Goal: Find specific page/section: Find specific page/section

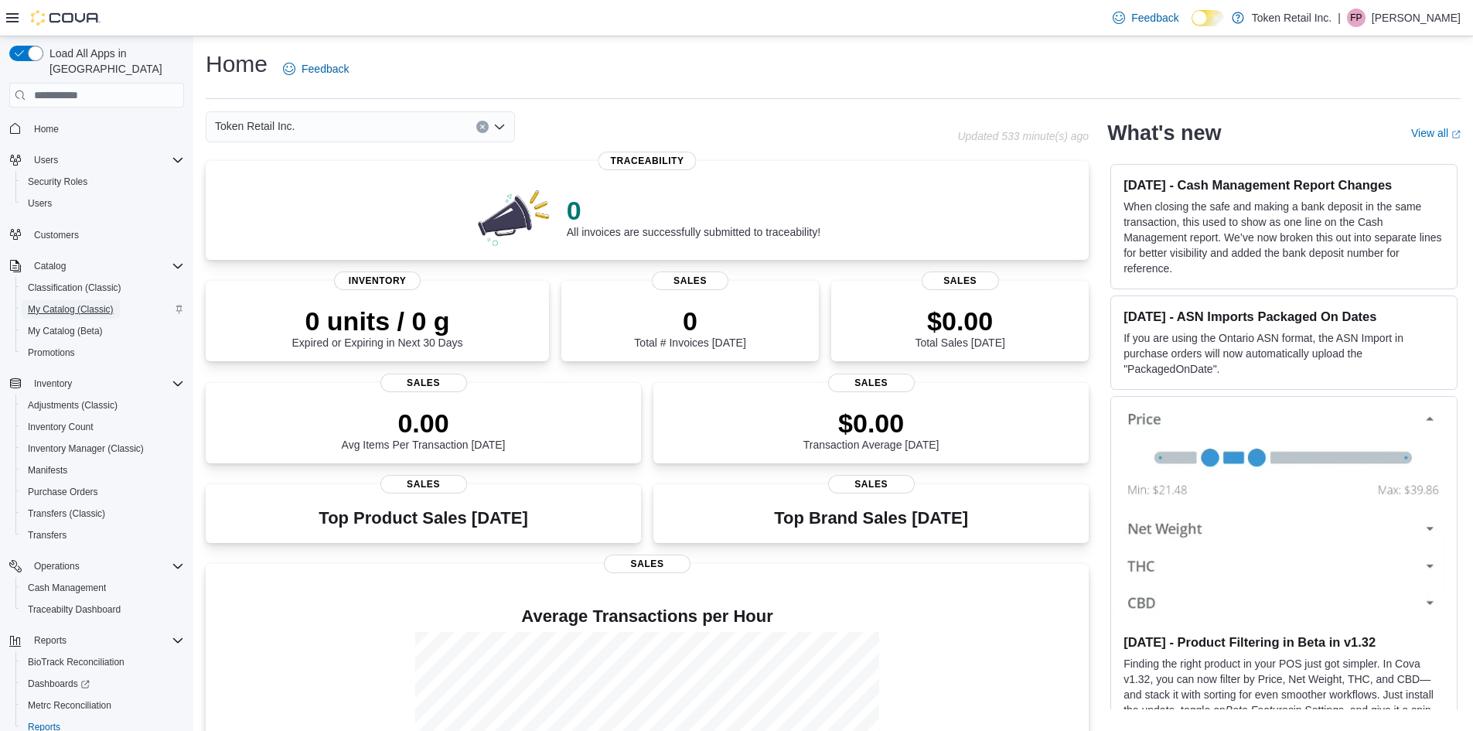
click at [56, 303] on span "My Catalog (Classic)" at bounding box center [71, 309] width 86 height 12
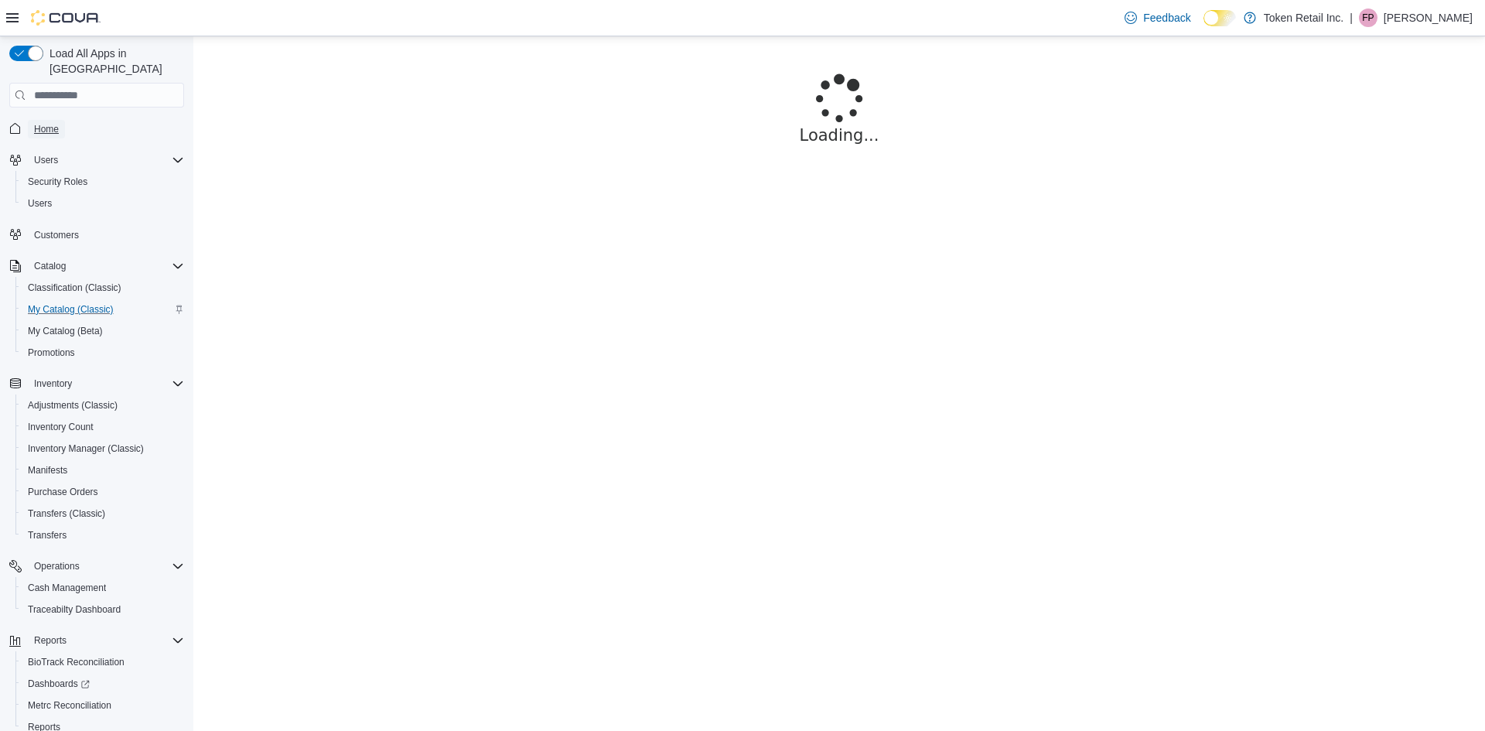
click at [43, 123] on span "Home" at bounding box center [46, 129] width 25 height 12
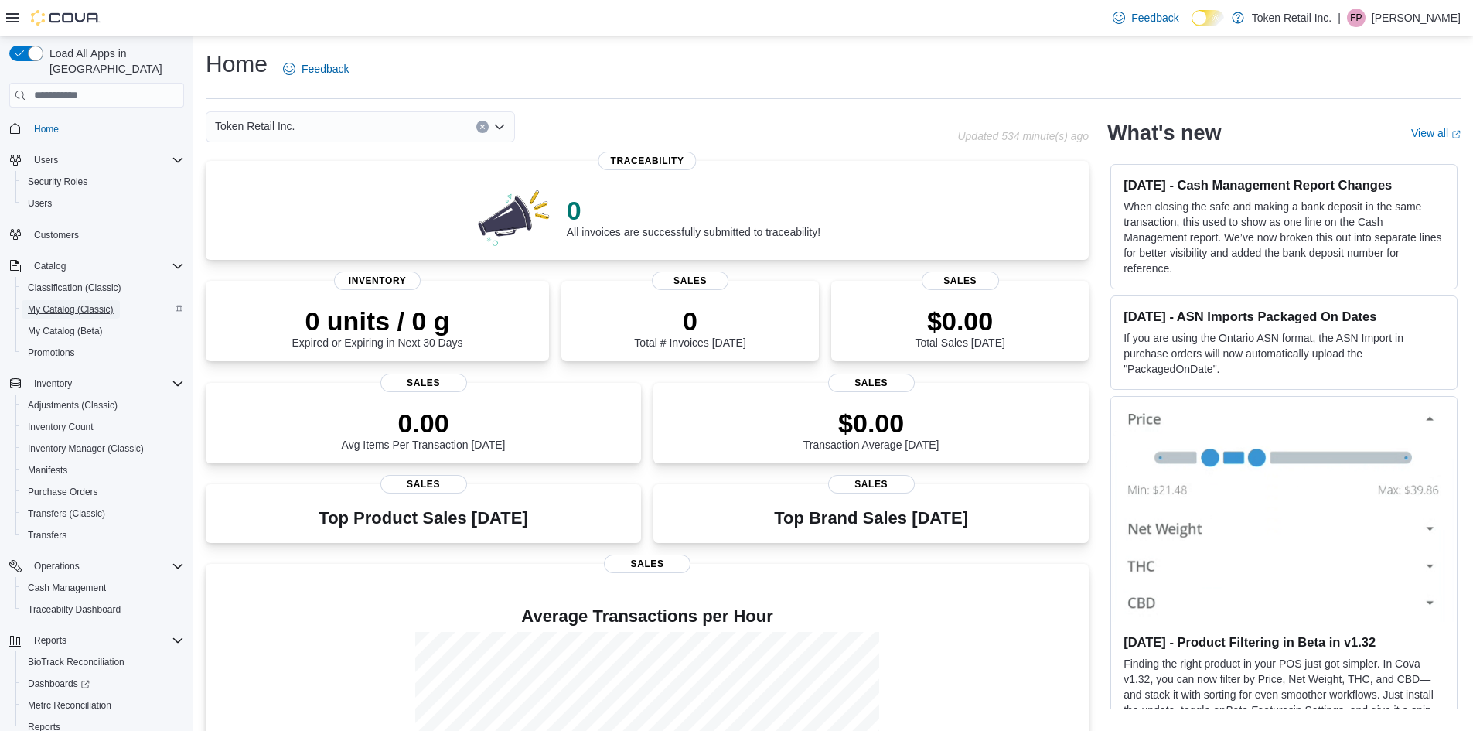
click at [65, 300] on span "My Catalog (Classic)" at bounding box center [71, 309] width 86 height 19
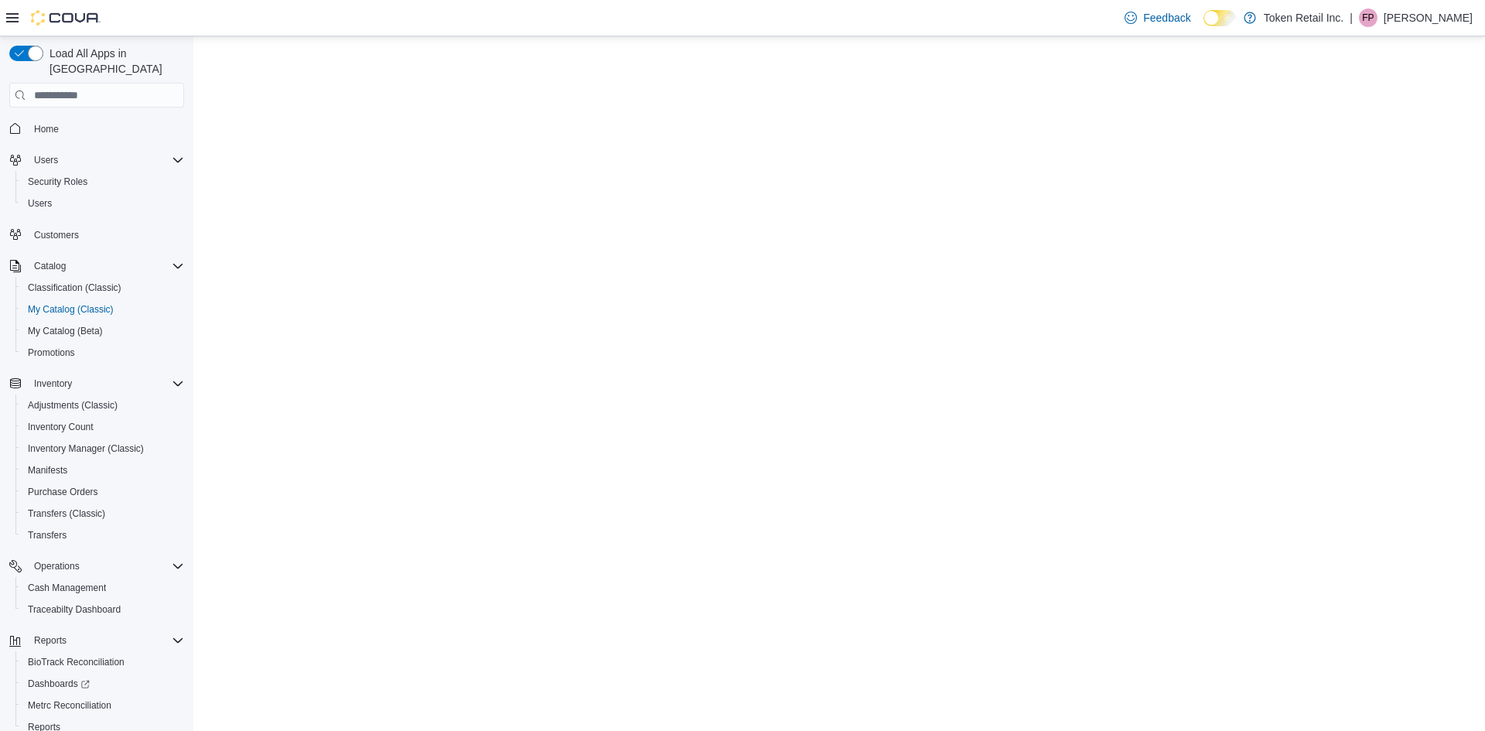
click at [1425, 22] on p "Fetima Perkins" at bounding box center [1427, 18] width 89 height 19
click at [75, 303] on span "My Catalog (Classic)" at bounding box center [71, 309] width 86 height 12
click at [85, 303] on span "My Catalog (Classic)" at bounding box center [71, 309] width 86 height 12
click at [49, 123] on span "Home" at bounding box center [46, 129] width 25 height 12
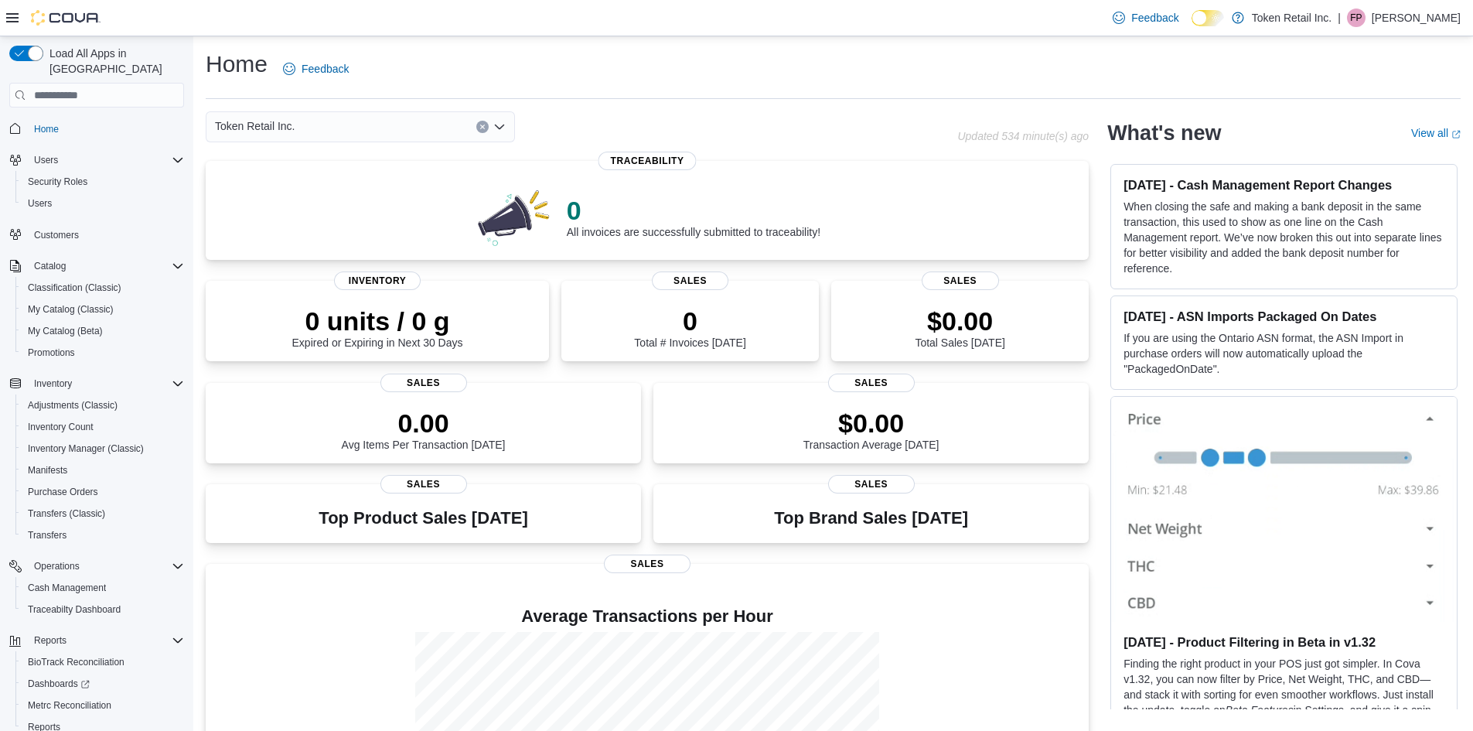
click at [1394, 19] on p "Fetima Perkins" at bounding box center [1416, 18] width 89 height 19
click at [1347, 155] on span "Sign Out" at bounding box center [1361, 151] width 42 height 15
